Goal: Navigation & Orientation: Find specific page/section

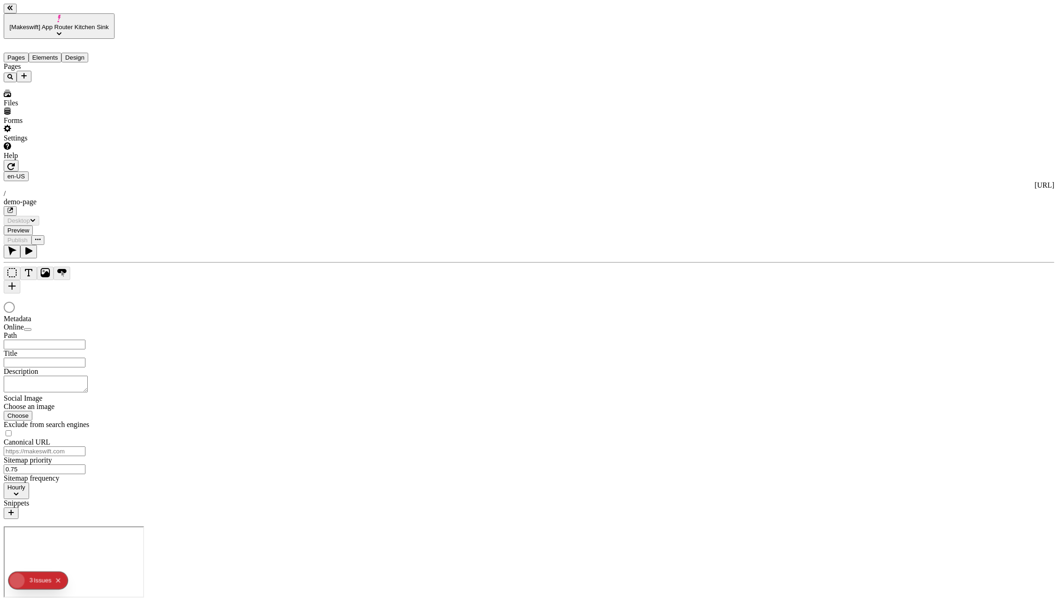
type input "/demo-page"
